Goal: Find specific page/section: Find specific page/section

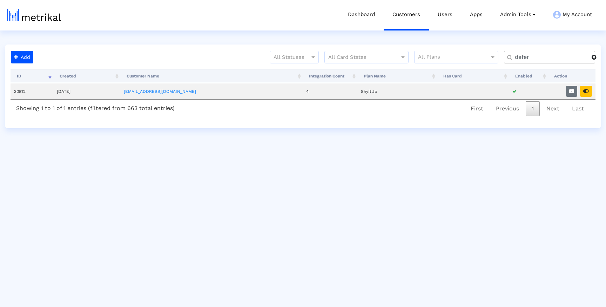
click at [546, 43] on html "Dashboard Customers Users Apps Admin Tools Task Manager Subscription Manager Pl…" at bounding box center [303, 64] width 606 height 128
click at [539, 60] on input "defer" at bounding box center [551, 57] width 82 height 7
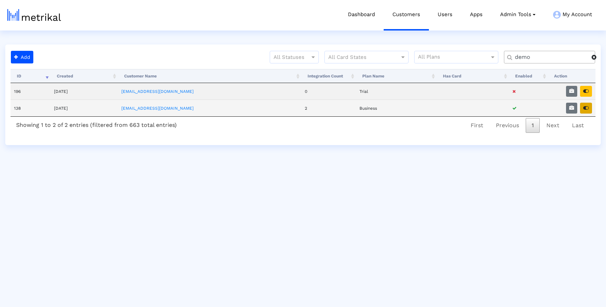
type input "demo"
click at [582, 106] on button "button" at bounding box center [586, 108] width 12 height 11
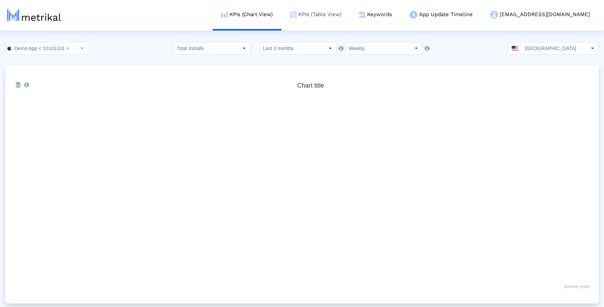
click at [348, 15] on link "KPIs (Table View)" at bounding box center [315, 14] width 69 height 29
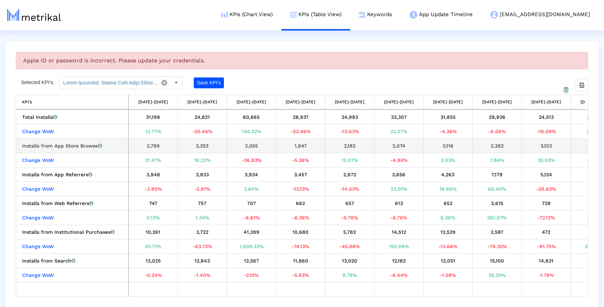
scroll to position [0, 231]
